Goal: Task Accomplishment & Management: Manage account settings

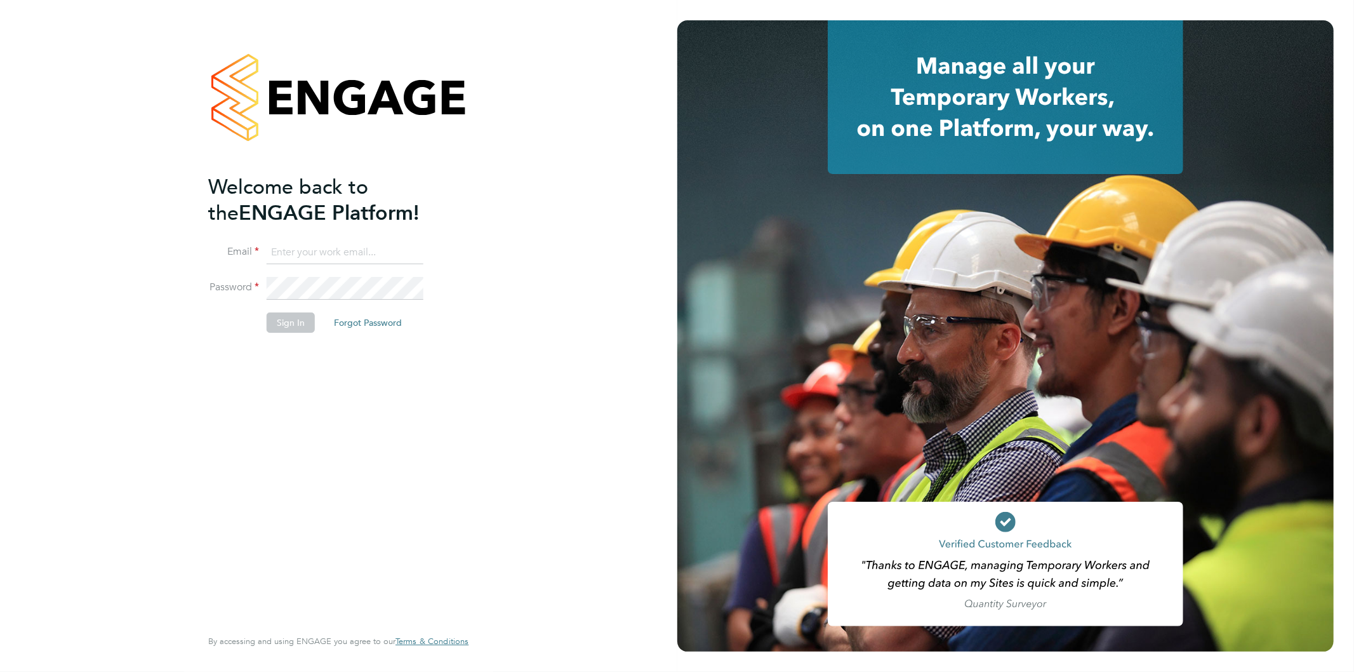
type input "[EMAIL_ADDRESS][PERSON_NAME][DOMAIN_NAME]"
click at [284, 325] on button "Sign In" at bounding box center [291, 322] width 48 height 20
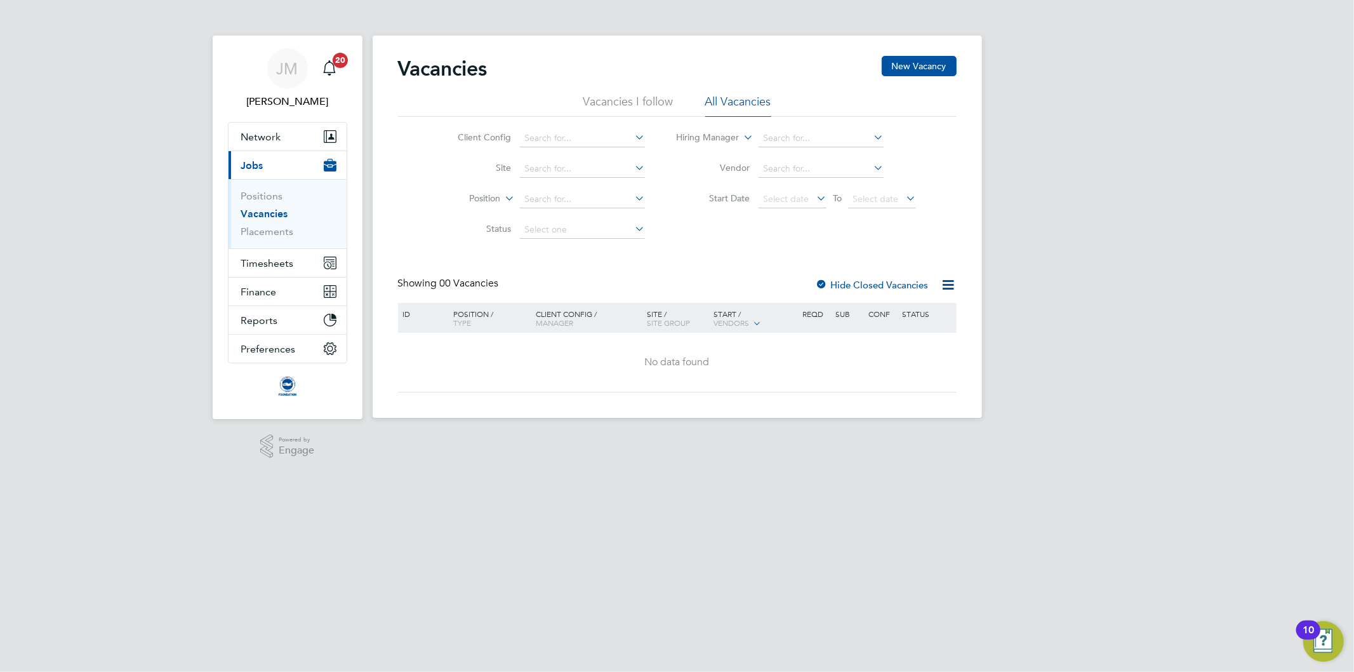
click at [251, 161] on span "Jobs" at bounding box center [252, 165] width 22 height 12
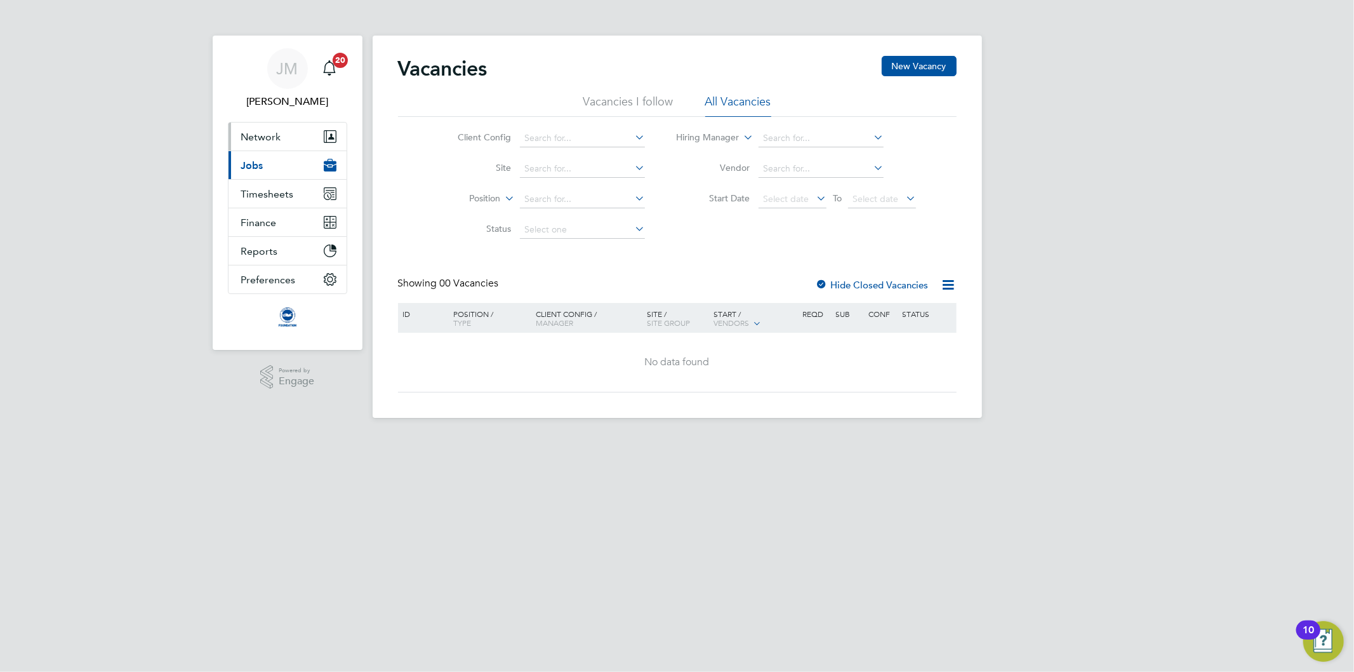
click at [267, 137] on span "Network" at bounding box center [261, 137] width 40 height 12
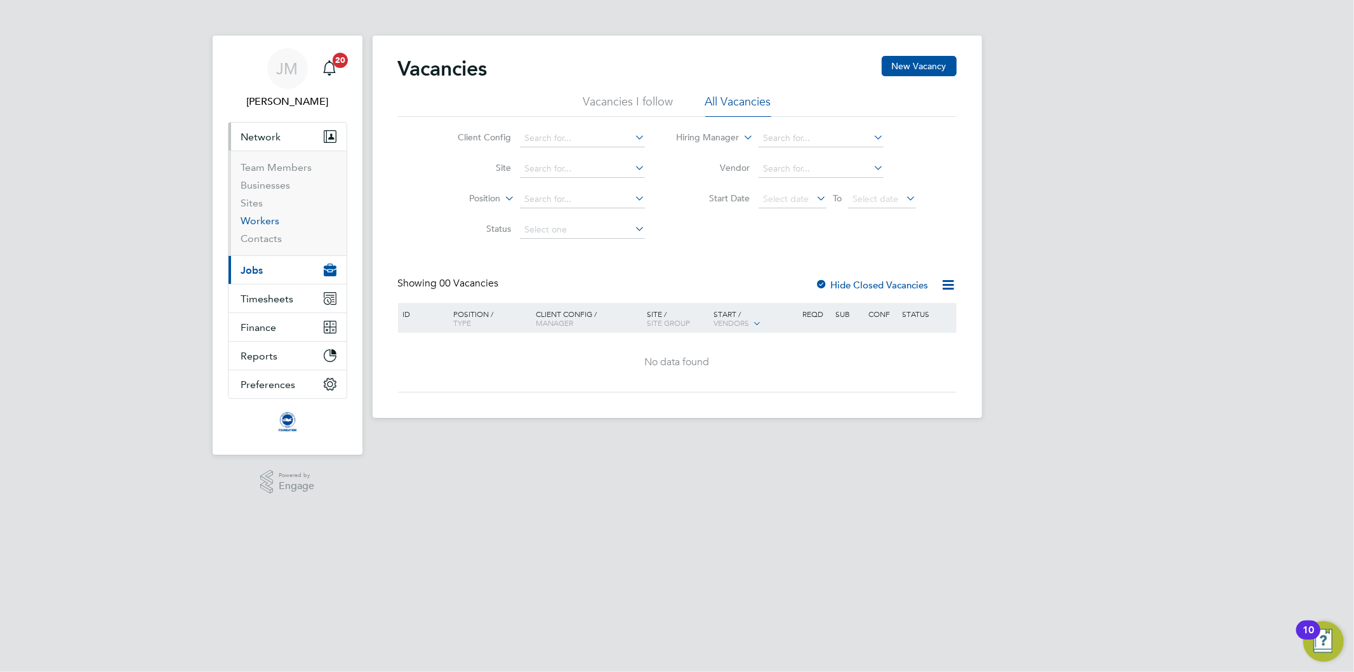
drag, startPoint x: 269, startPoint y: 223, endPoint x: 276, endPoint y: 220, distance: 8.5
click at [269, 224] on link "Workers" at bounding box center [260, 221] width 39 height 12
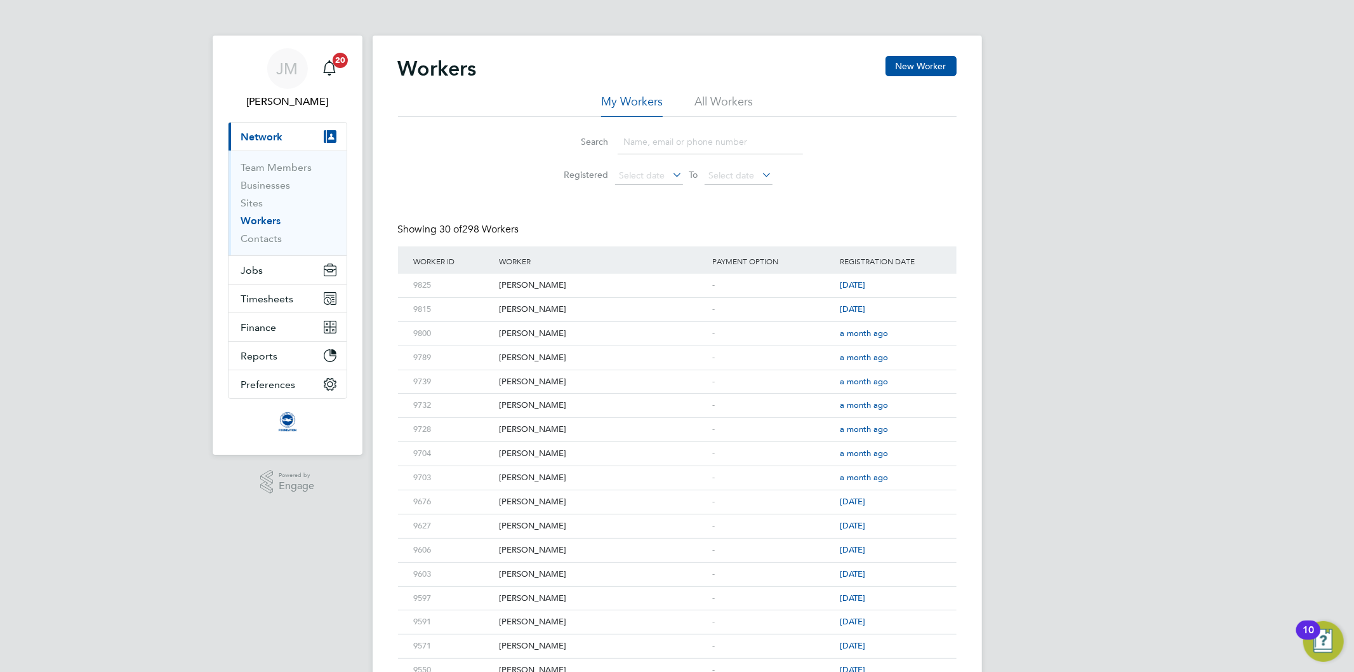
click at [670, 146] on input at bounding box center [710, 142] width 185 height 25
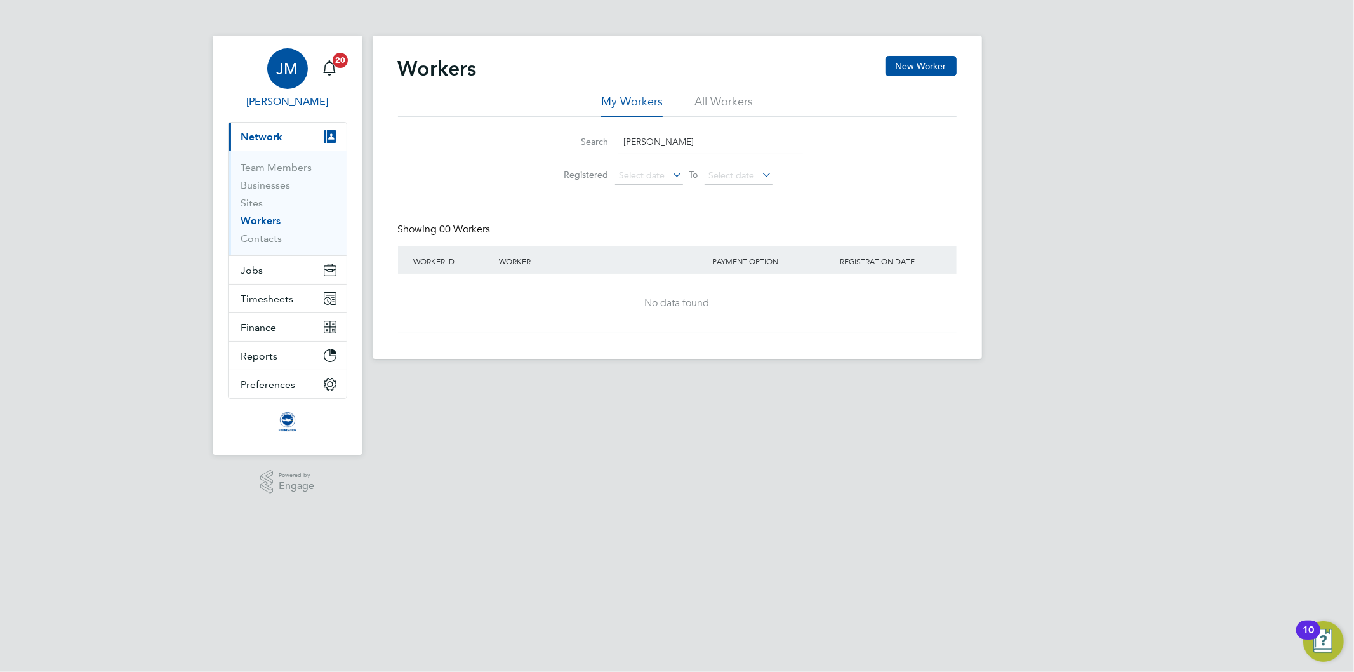
type input "[PERSON_NAME]"
click at [282, 66] on span "JM" at bounding box center [288, 68] width 22 height 17
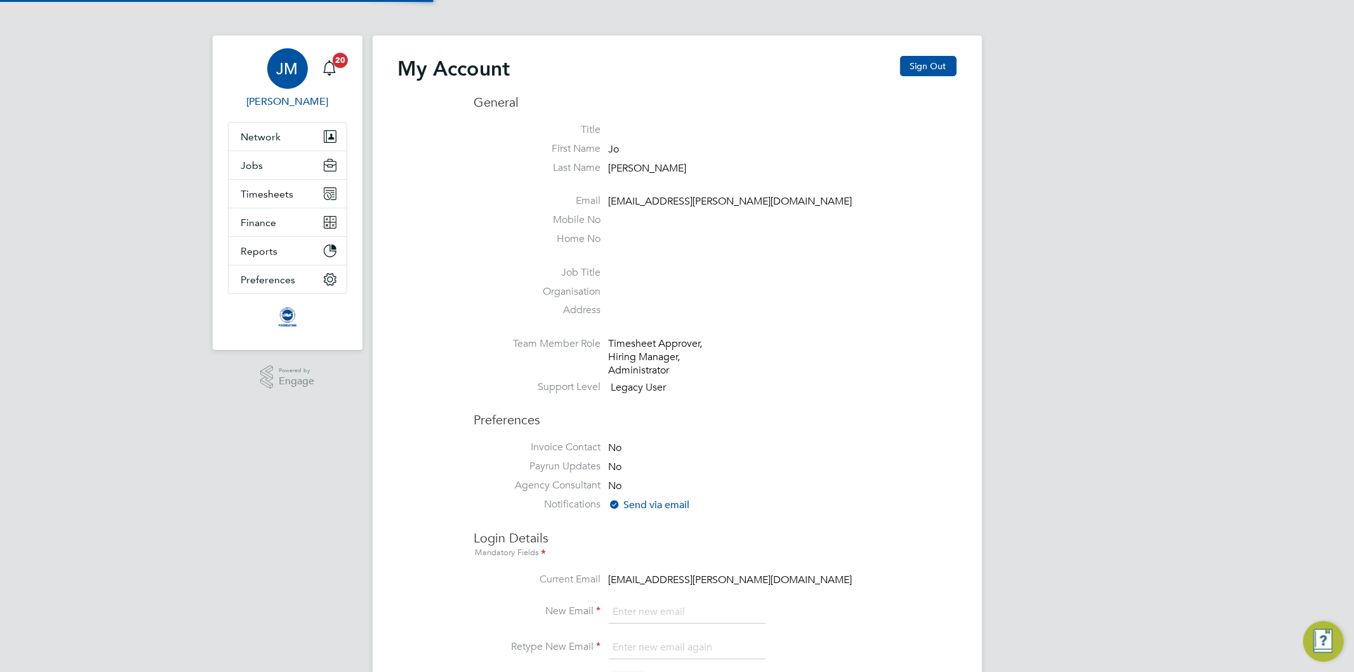
type input "Jo.morris@brightonandhovealbion.com"
click at [942, 64] on button "Sign Out" at bounding box center [928, 66] width 57 height 20
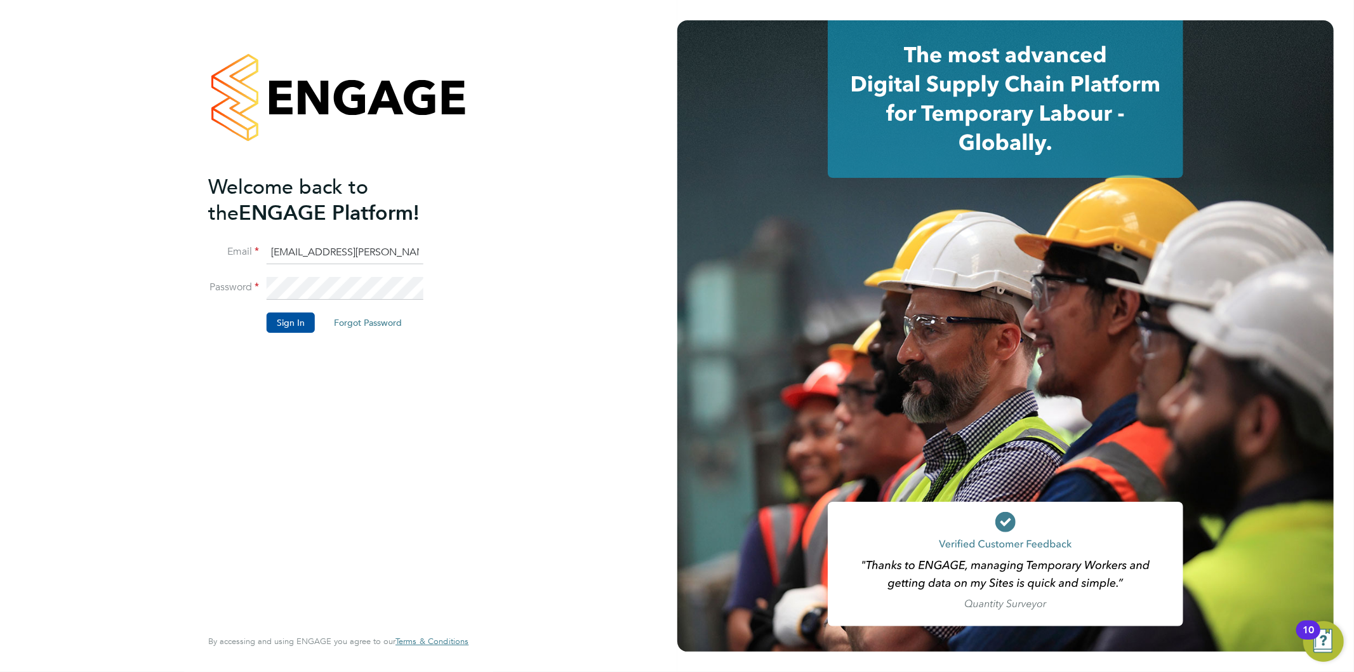
click at [348, 250] on input "Jo.morris@brightonandhovealbion.com" at bounding box center [345, 252] width 157 height 23
type input "Jo.morris@bhafc.co.uk"
click at [295, 322] on button "Sign In" at bounding box center [291, 322] width 48 height 20
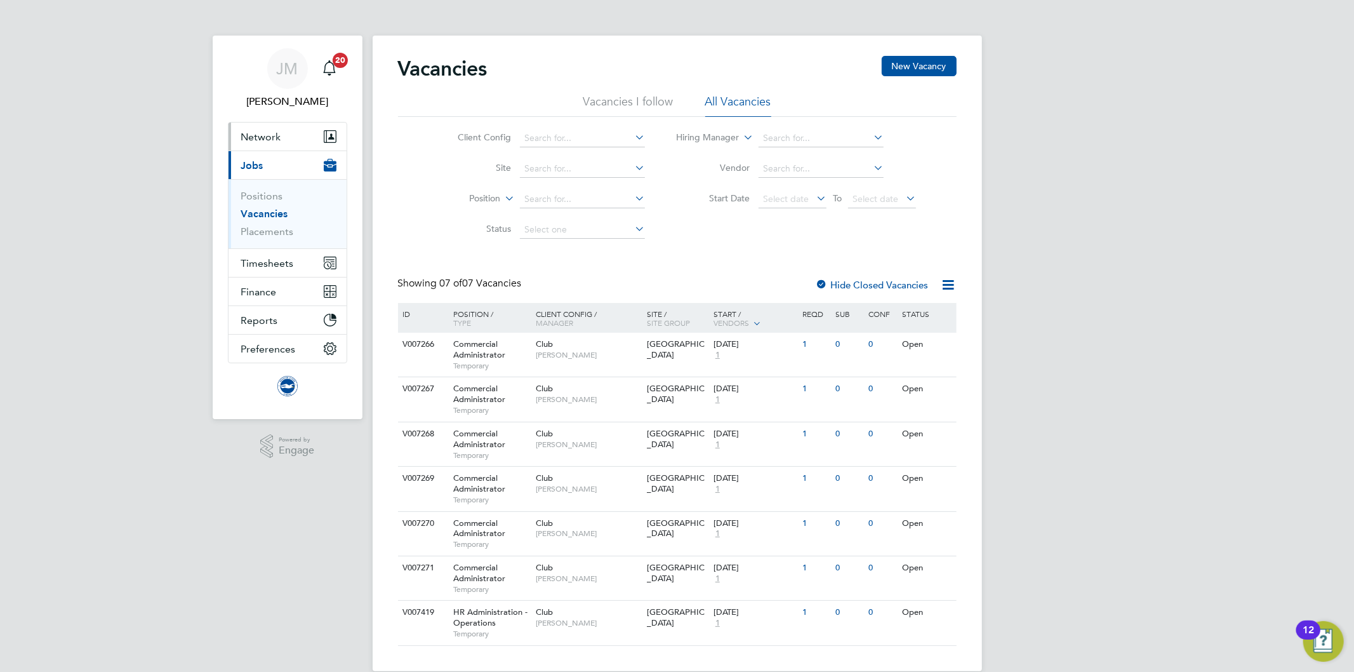
click at [262, 140] on span "Network" at bounding box center [261, 137] width 40 height 12
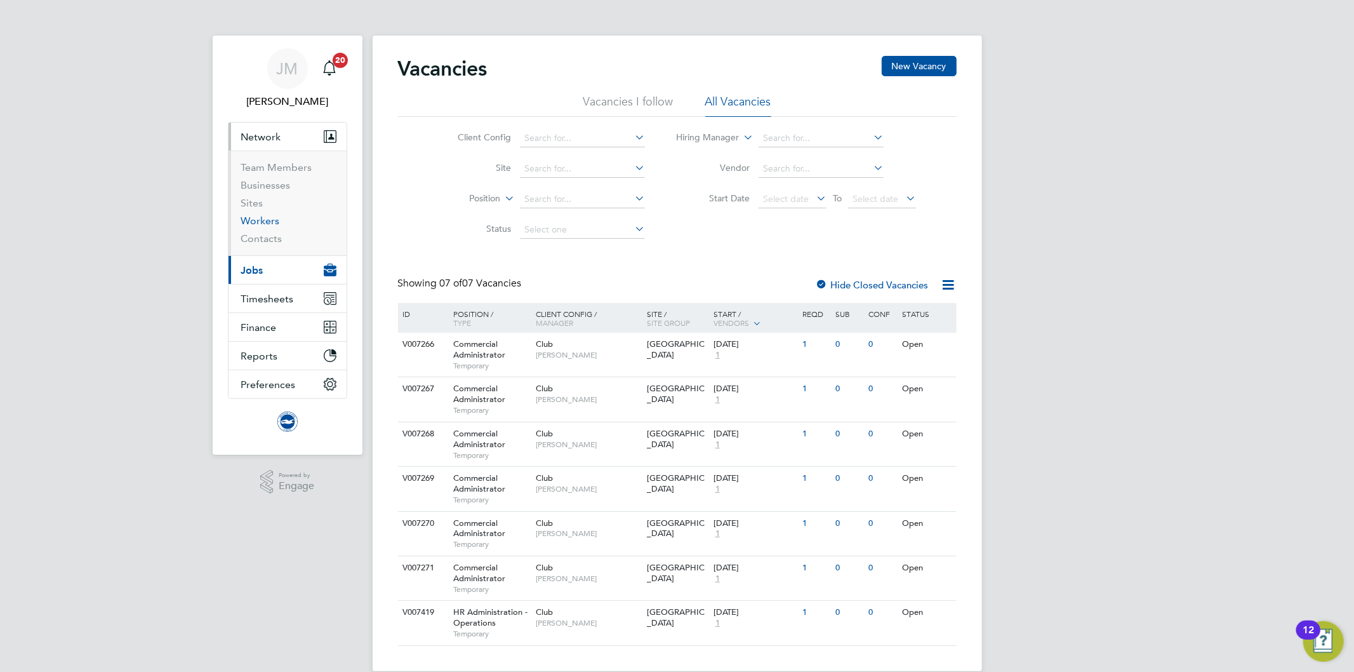
click at [255, 219] on link "Workers" at bounding box center [260, 221] width 39 height 12
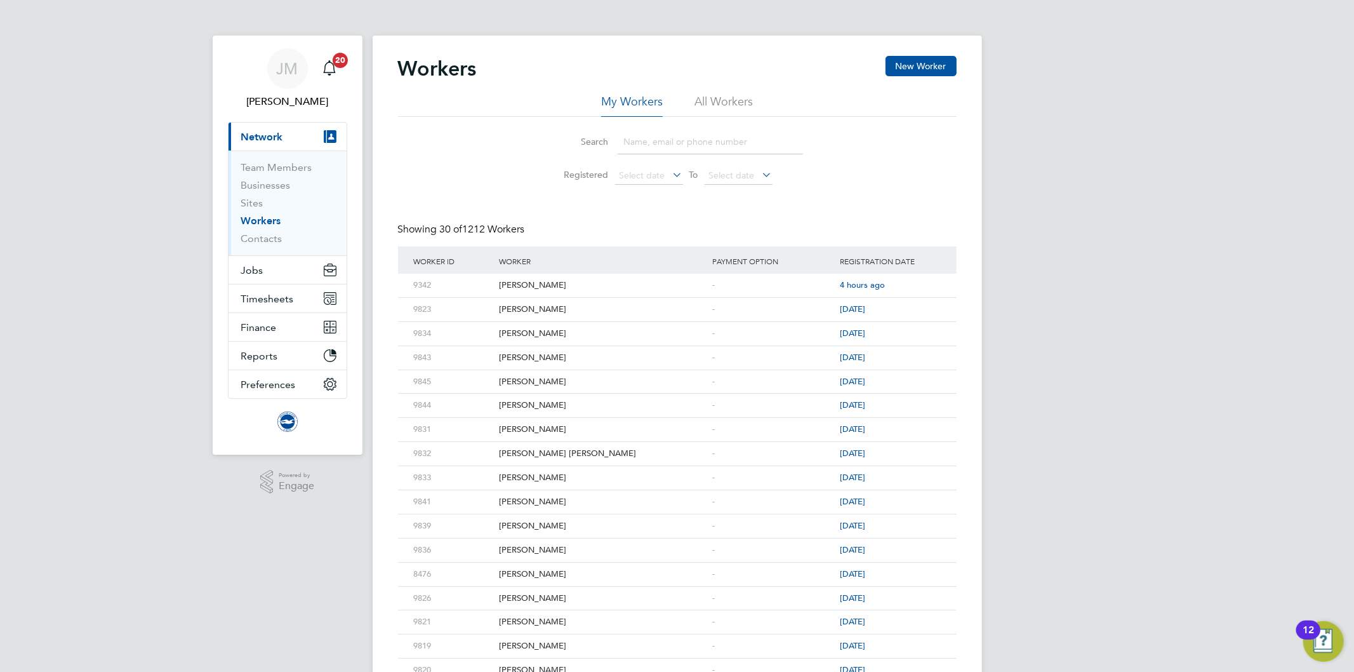
click at [655, 147] on input at bounding box center [710, 142] width 185 height 25
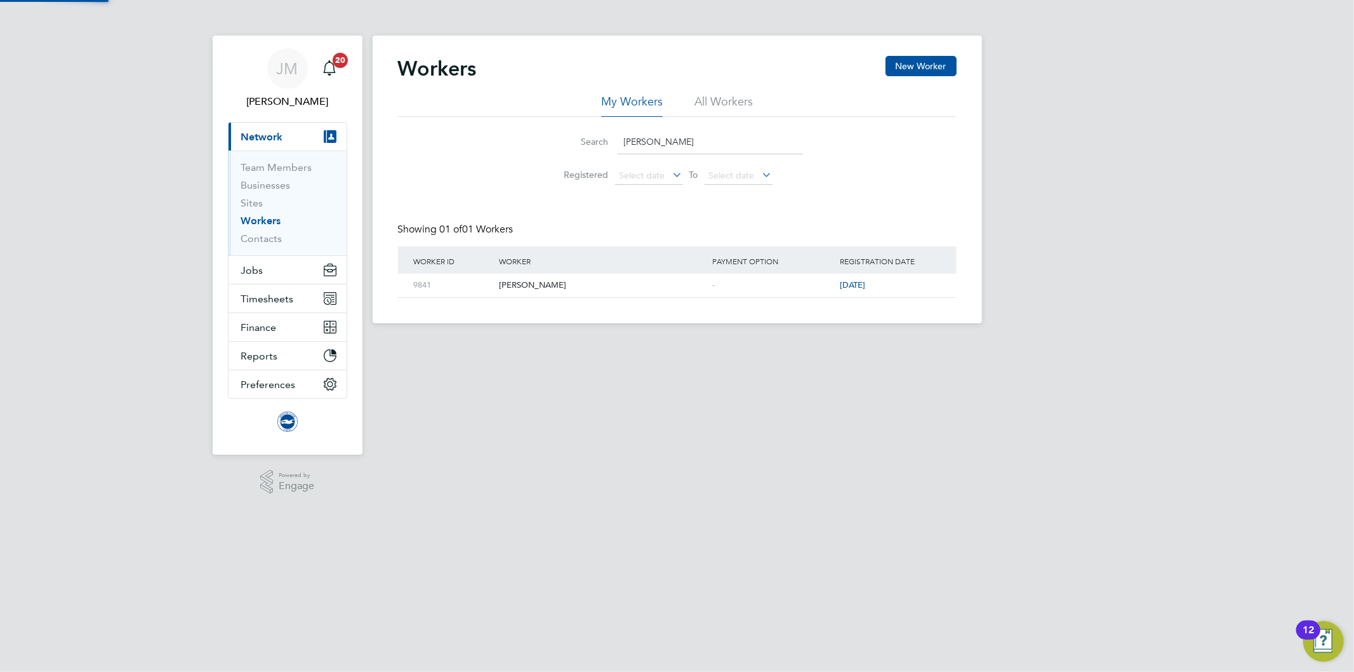
type input "LEWIN"
click at [547, 286] on div "[PERSON_NAME]" at bounding box center [602, 285] width 213 height 23
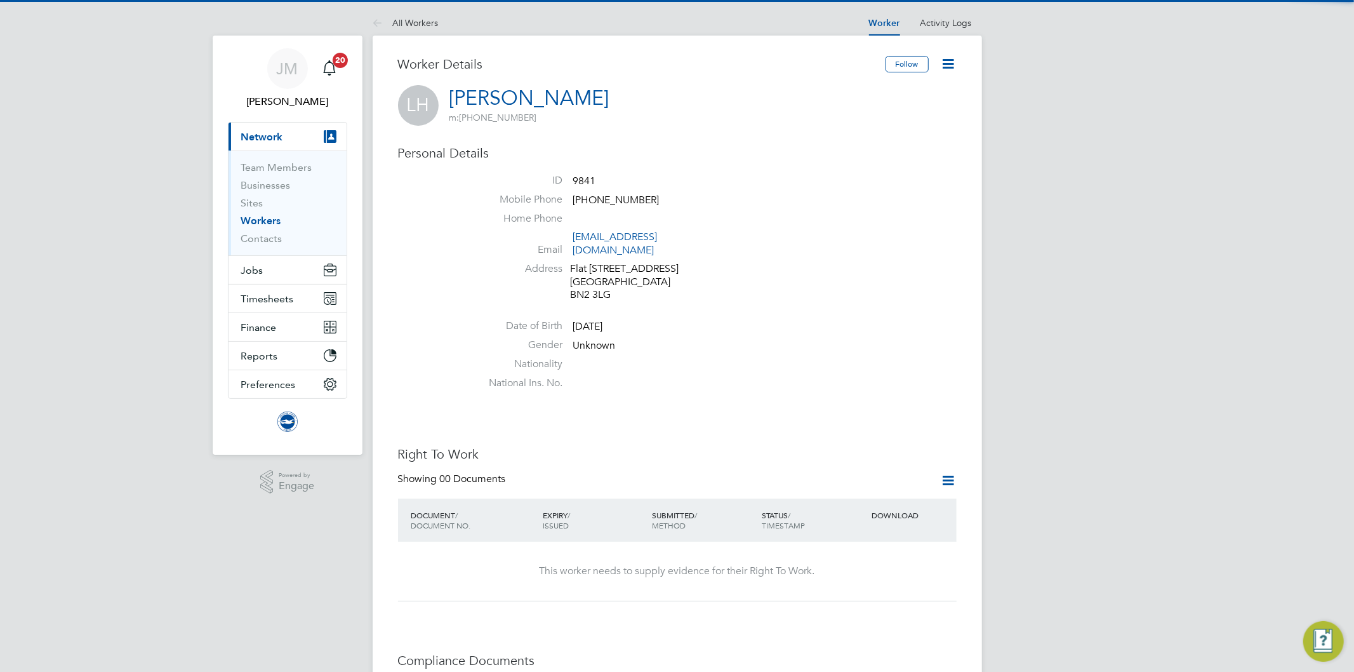
click at [946, 62] on icon at bounding box center [949, 64] width 16 height 16
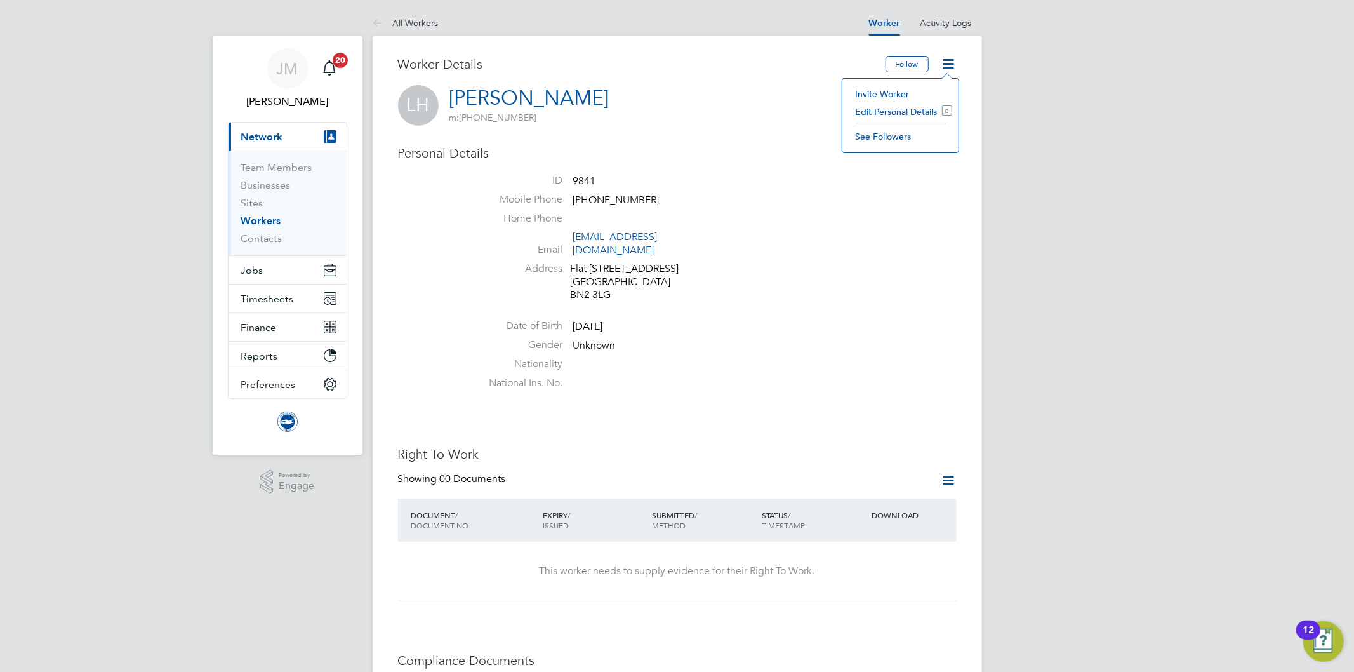
click at [893, 93] on li "Invite Worker" at bounding box center [900, 94] width 103 height 18
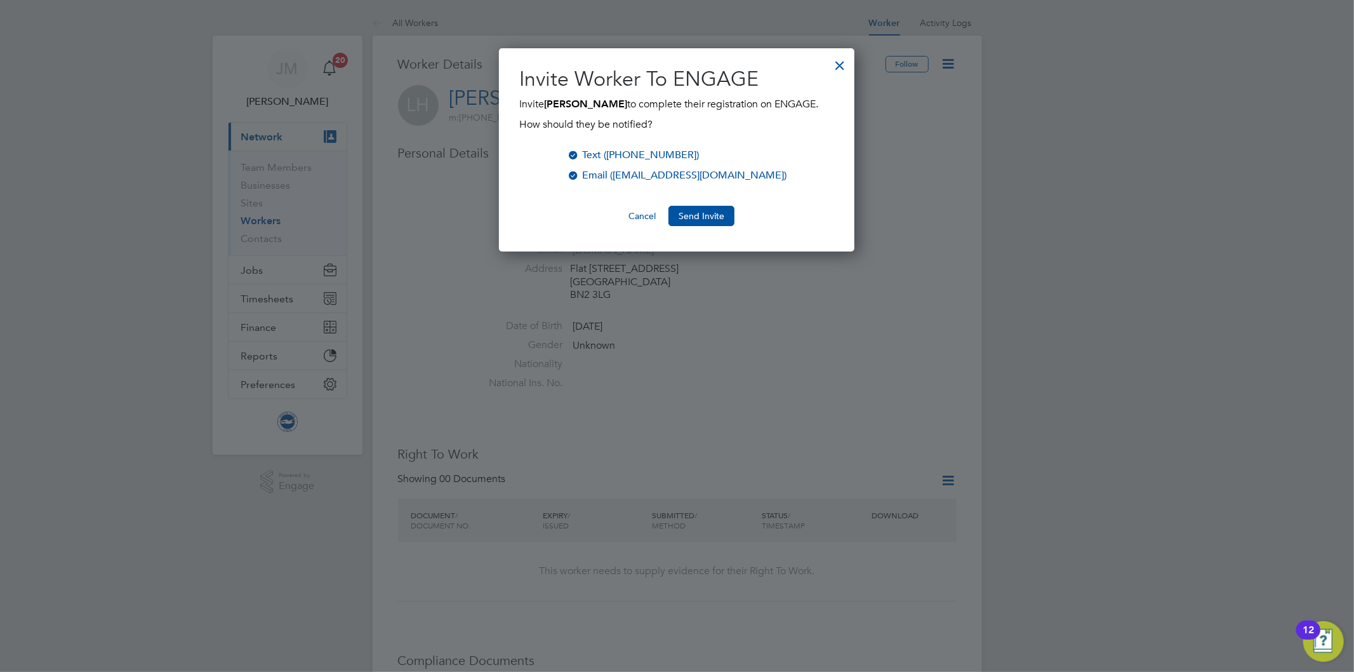
scroll to position [204, 356]
click at [696, 211] on button "Send Invite" at bounding box center [702, 216] width 66 height 20
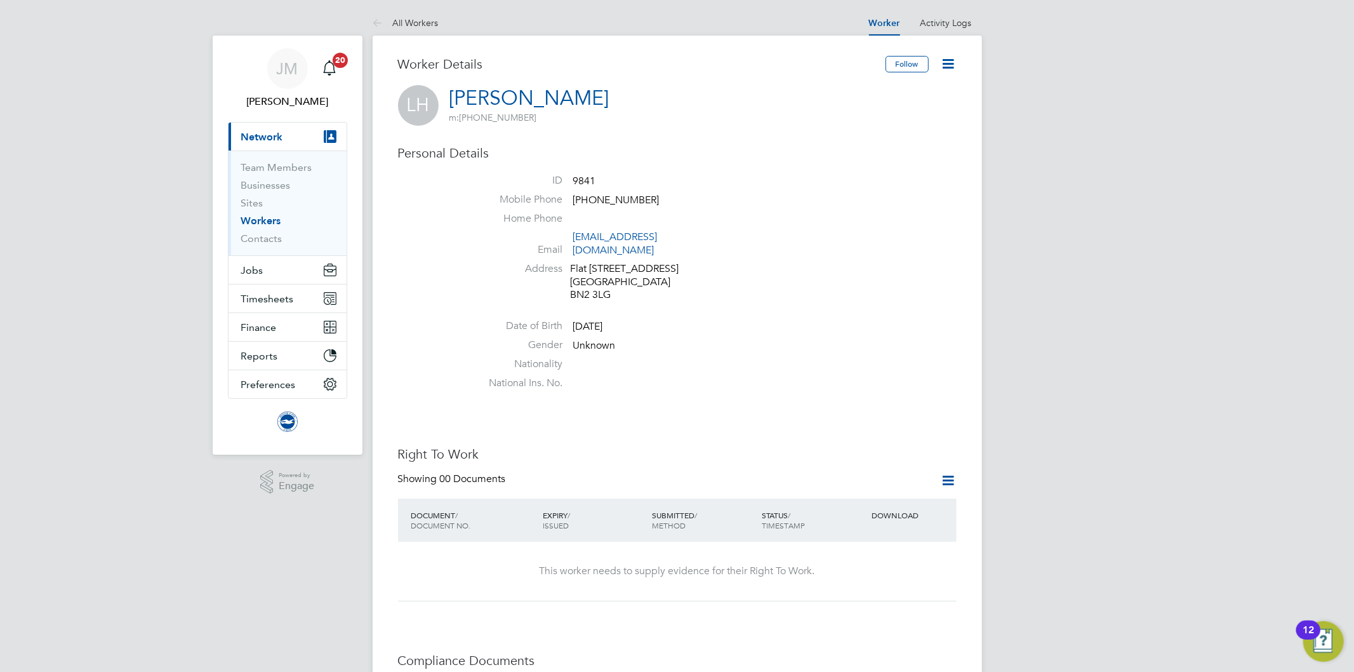
drag, startPoint x: 794, startPoint y: 295, endPoint x: 510, endPoint y: 173, distance: 309.1
click at [792, 295] on ul "ID 9841 Mobile Phone [PHONE_NUMBER] Home Phone Email [EMAIL_ADDRESS][DOMAIN_NAM…" at bounding box center [715, 284] width 483 height 221
click at [394, 18] on link "All Workers" at bounding box center [406, 22] width 66 height 11
